Goal: Transaction & Acquisition: Purchase product/service

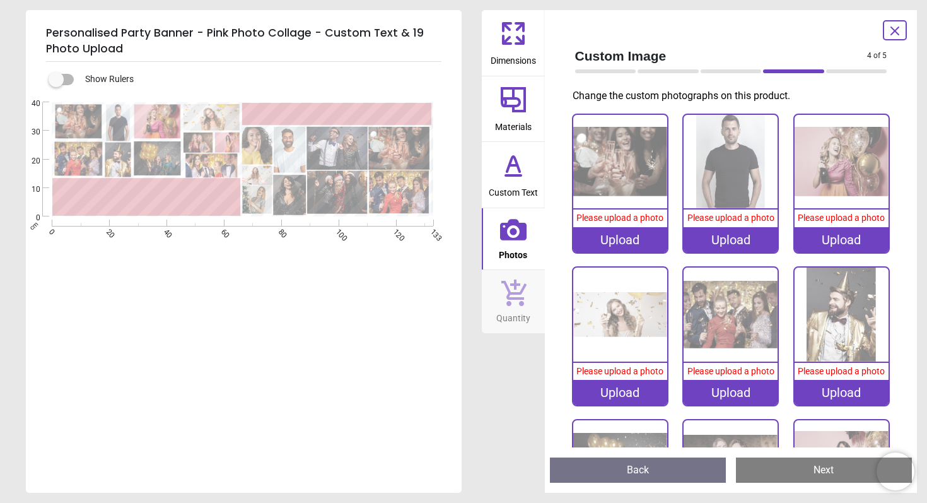
scroll to position [1, 0]
click at [604, 172] on img at bounding box center [620, 162] width 94 height 94
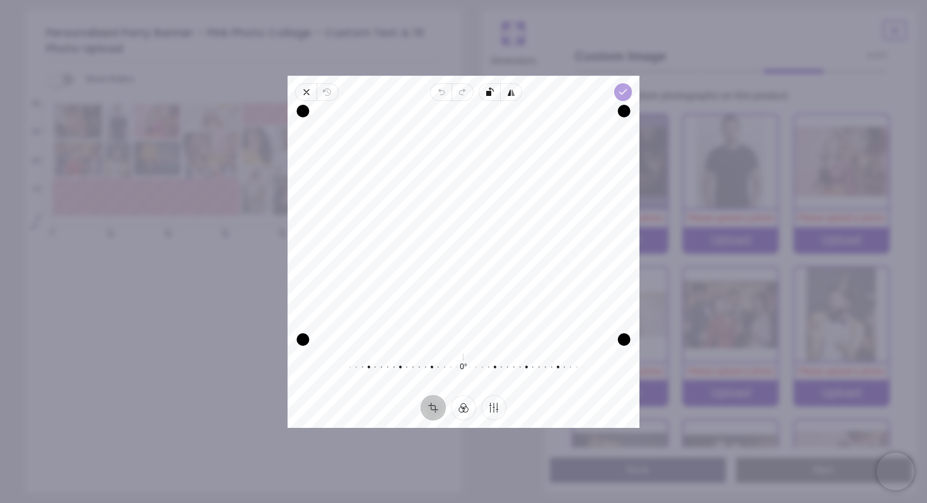
click at [621, 88] on icon "button" at bounding box center [623, 92] width 10 height 10
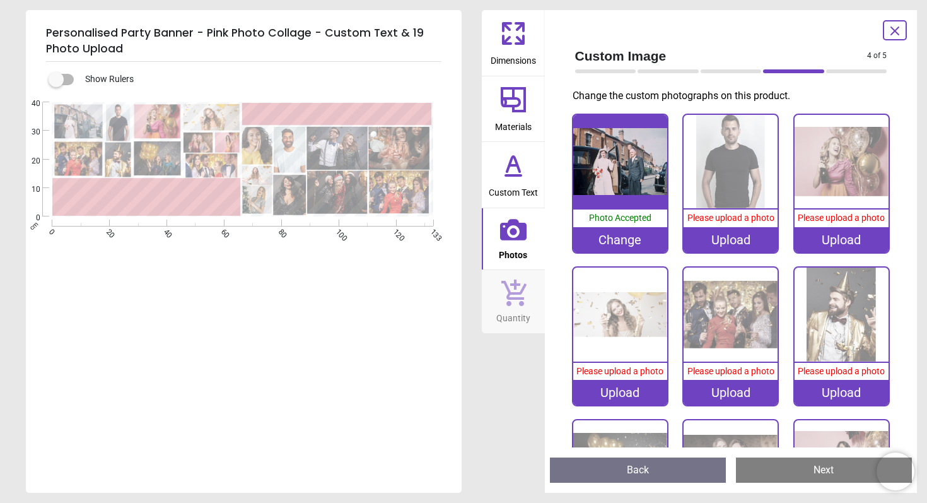
click at [734, 240] on div "Upload" at bounding box center [731, 239] width 94 height 25
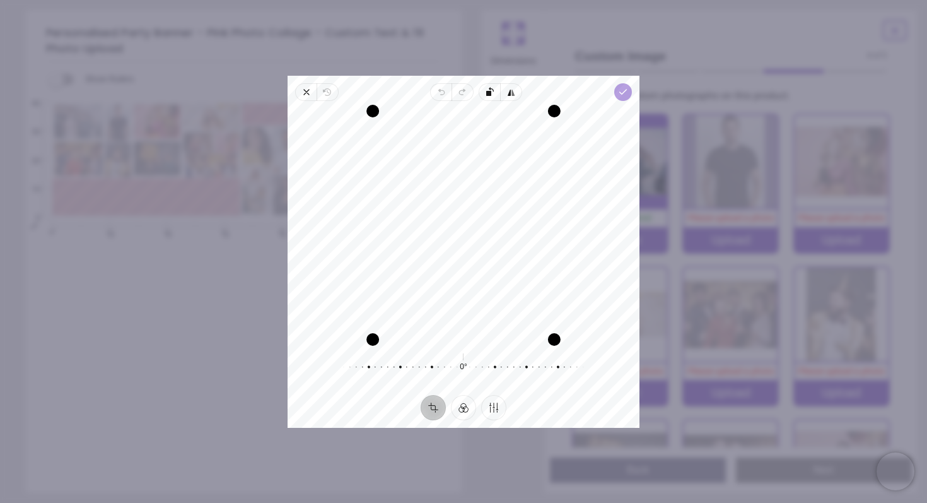
click at [621, 90] on icon "button" at bounding box center [623, 92] width 10 height 10
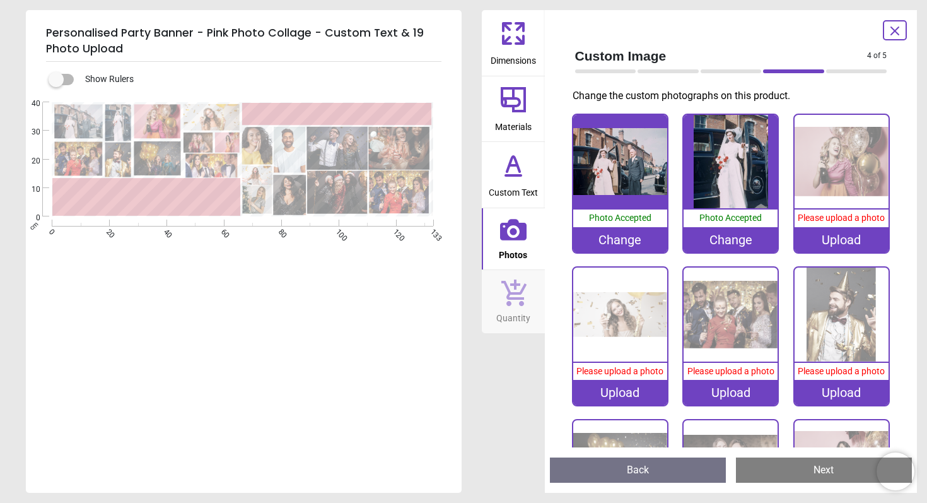
click at [836, 179] on img at bounding box center [842, 162] width 94 height 94
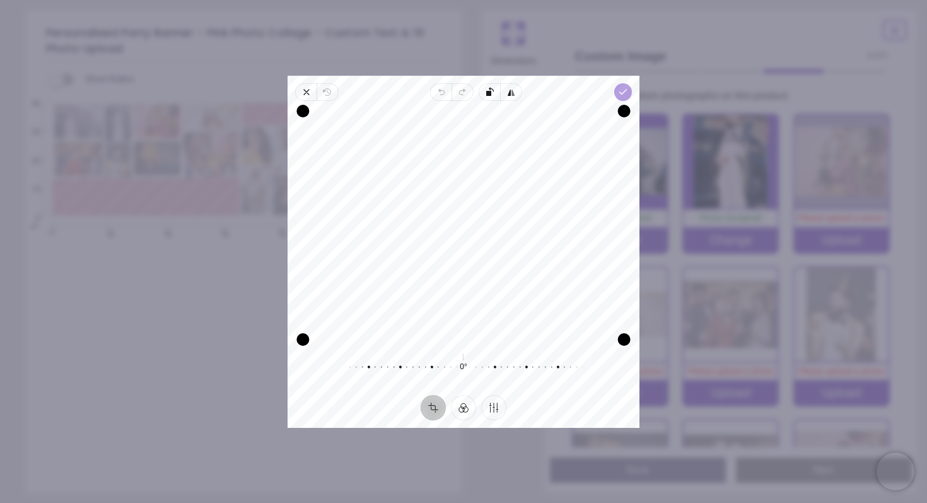
click at [624, 93] on icon "button" at bounding box center [623, 92] width 10 height 10
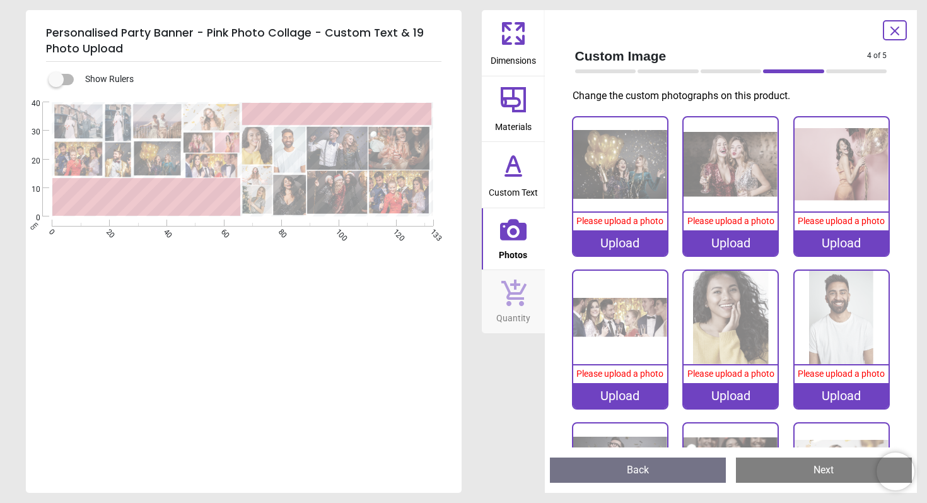
scroll to position [0, 0]
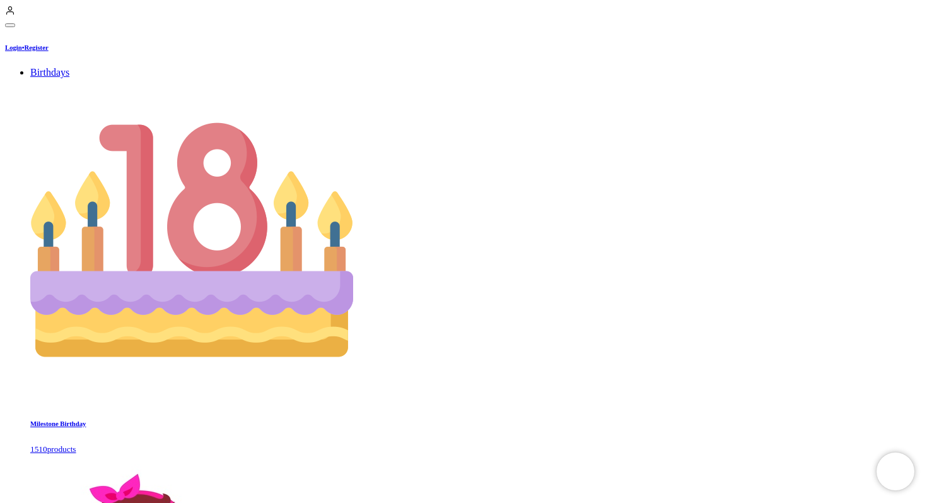
scroll to position [1, 0]
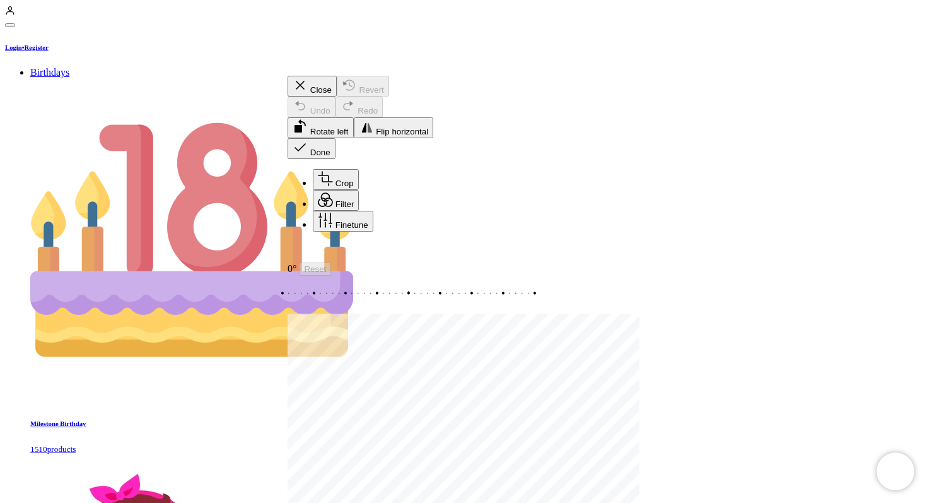
drag, startPoint x: 572, startPoint y: 185, endPoint x: 575, endPoint y: 176, distance: 9.2
click at [575, 242] on div "Recenter" at bounding box center [464, 252] width 352 height 21
drag, startPoint x: 300, startPoint y: 148, endPoint x: 280, endPoint y: 148, distance: 19.6
click at [307, 93] on icon "button" at bounding box center [300, 85] width 15 height 15
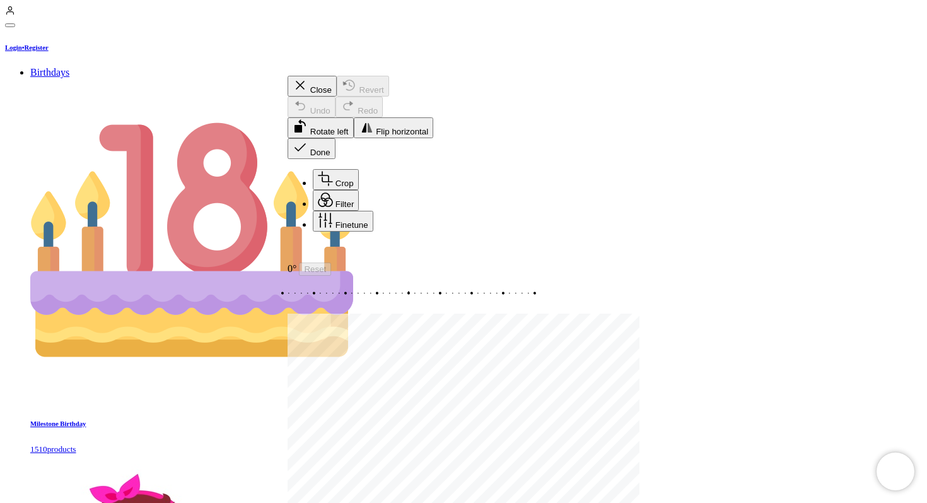
click at [308, 140] on icon "button" at bounding box center [300, 147] width 15 height 15
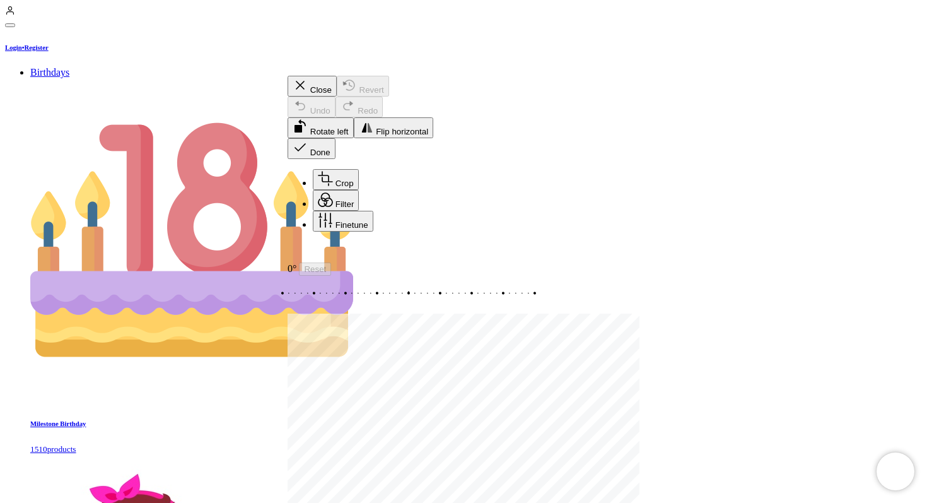
drag, startPoint x: 513, startPoint y: 230, endPoint x: 513, endPoint y: 247, distance: 17.0
click at [513, 247] on div "Recenter" at bounding box center [464, 252] width 352 height 21
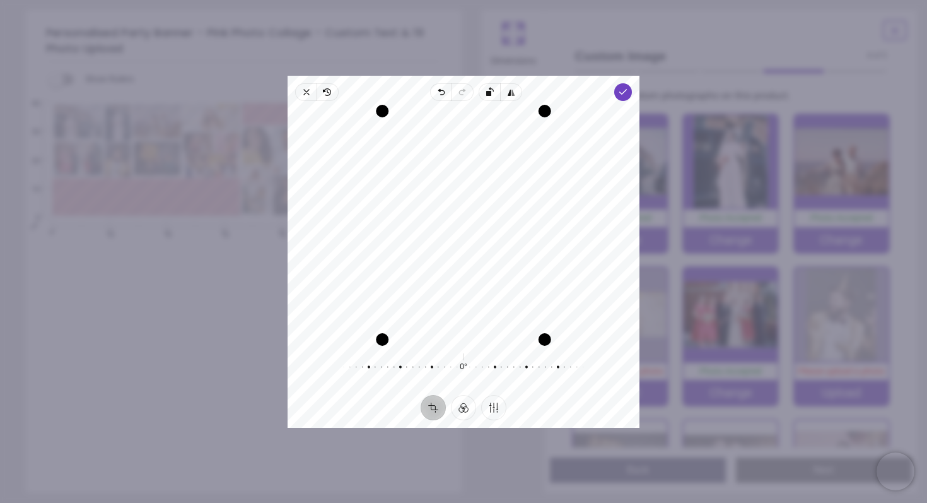
scroll to position [1, 0]
click at [623, 93] on icon "button" at bounding box center [623, 92] width 10 height 10
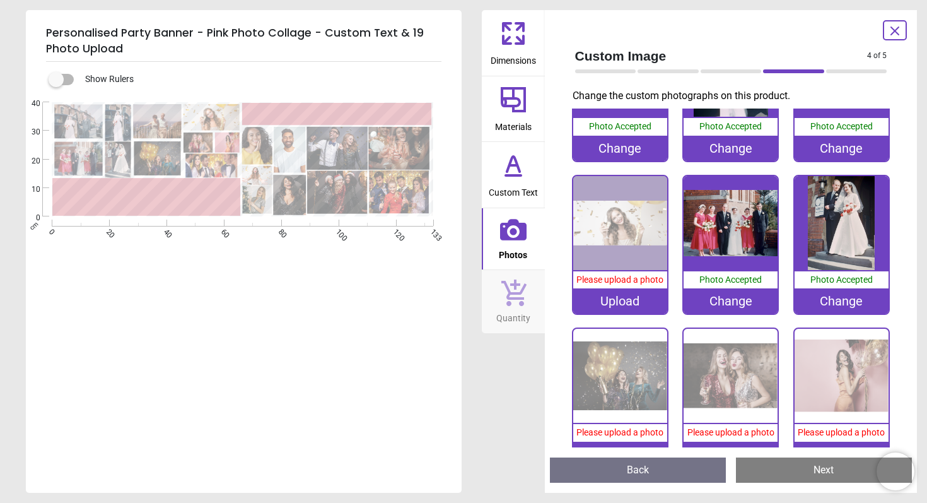
scroll to position [102, 0]
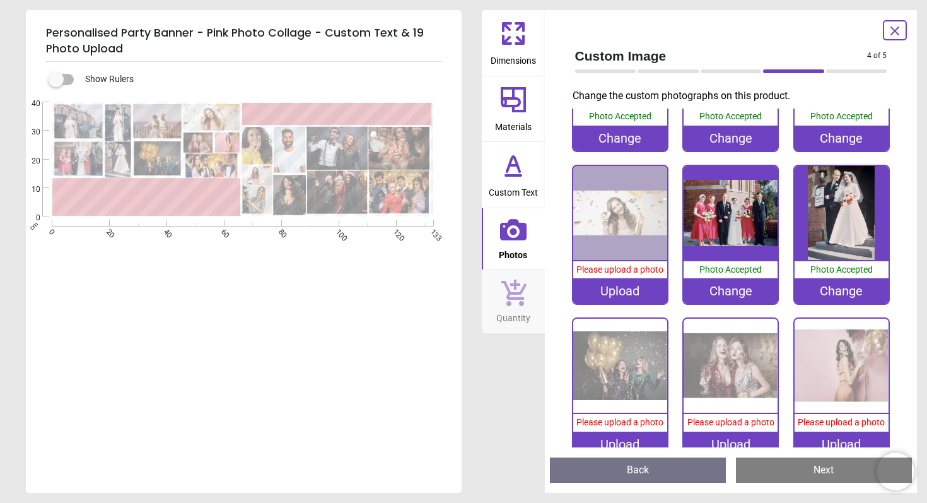
click at [626, 337] on img at bounding box center [620, 366] width 94 height 94
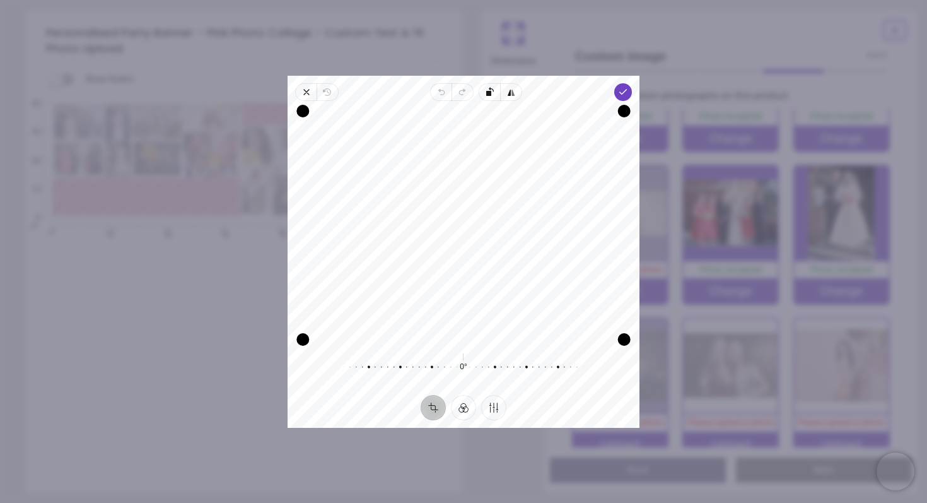
drag, startPoint x: 547, startPoint y: 231, endPoint x: 544, endPoint y: 152, distance: 78.9
click at [544, 152] on div "Recenter" at bounding box center [464, 225] width 332 height 228
click at [625, 94] on icon "button" at bounding box center [623, 92] width 10 height 10
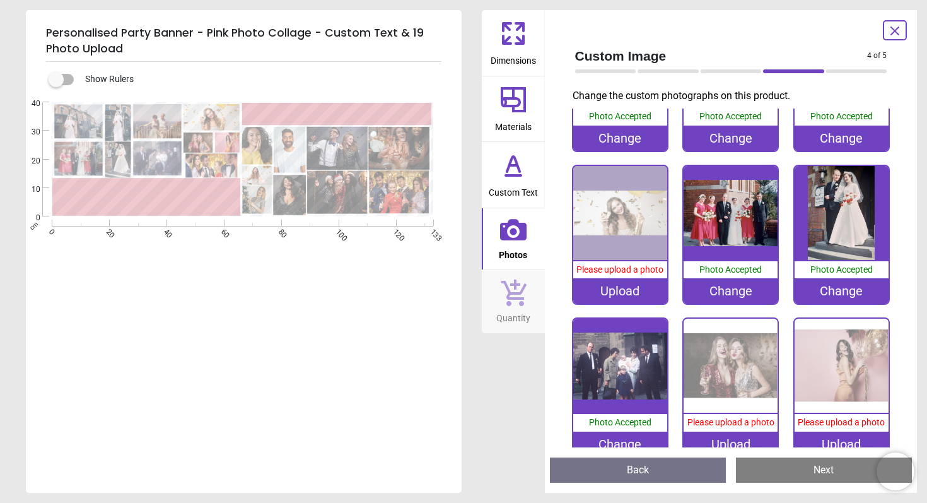
click at [722, 362] on img at bounding box center [731, 366] width 94 height 94
click at [616, 374] on img at bounding box center [620, 366] width 94 height 94
